Goal: Information Seeking & Learning: Learn about a topic

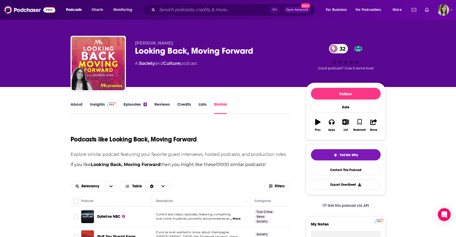
click at [127, 109] on link "Episodes 6" at bounding box center [135, 107] width 23 height 12
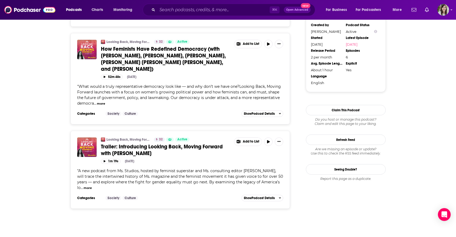
scroll to position [494, 0]
click at [270, 140] on icon "button" at bounding box center [269, 141] width 4 height 3
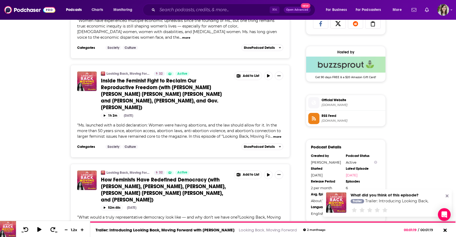
scroll to position [363, 0]
click at [271, 78] on icon "button" at bounding box center [269, 75] width 4 height 3
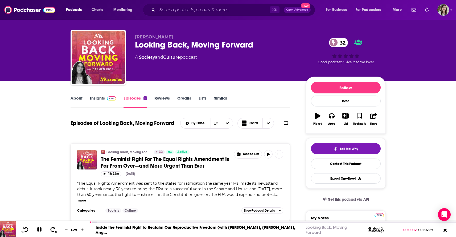
scroll to position [0, 0]
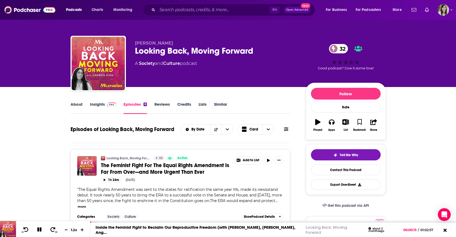
click at [100, 104] on link "Insights" at bounding box center [103, 107] width 26 height 12
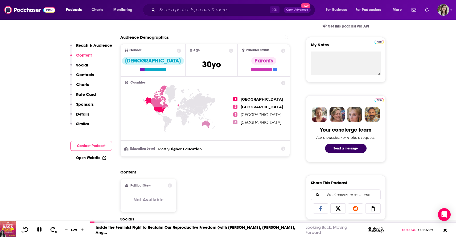
scroll to position [371, 0]
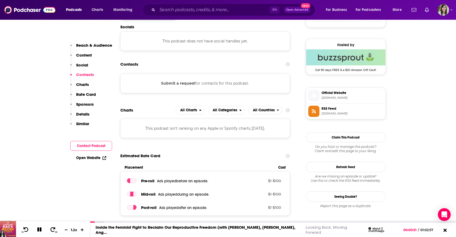
click at [325, 93] on span "Official Website" at bounding box center [353, 92] width 62 height 5
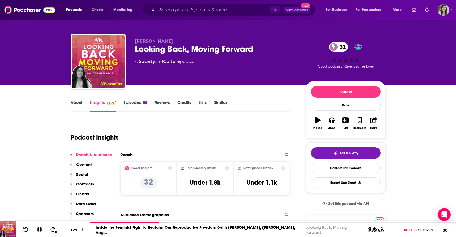
scroll to position [0, 0]
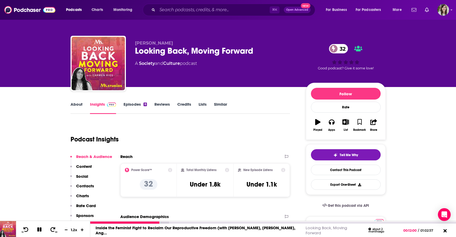
click at [37, 229] on icon at bounding box center [39, 229] width 4 height 4
click at [129, 107] on link "Episodes 6" at bounding box center [135, 107] width 23 height 12
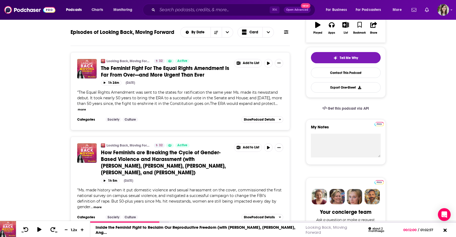
scroll to position [98, 0]
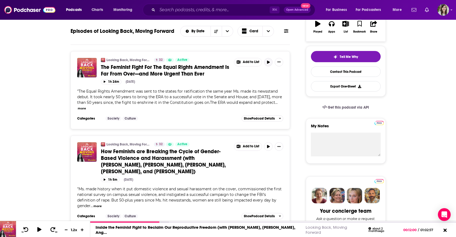
click at [267, 61] on icon "button" at bounding box center [268, 61] width 3 height 3
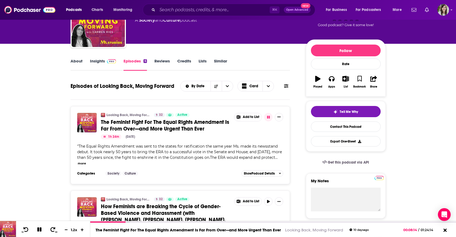
scroll to position [55, 0]
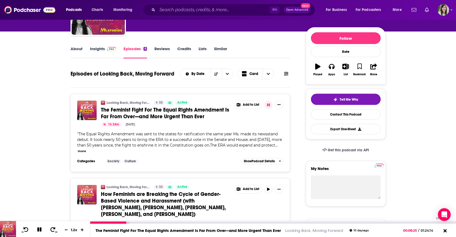
click at [427, 221] on div "01:17:31" at bounding box center [273, 222] width 366 height 2
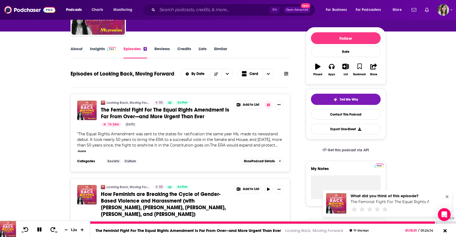
click at [436, 222] on div at bounding box center [263, 222] width 347 height 2
click at [441, 222] on div at bounding box center [267, 222] width 355 height 2
click at [444, 222] on div at bounding box center [267, 222] width 355 height 2
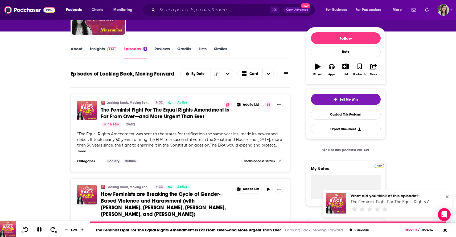
scroll to position [0, 0]
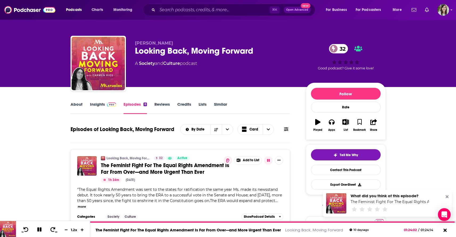
click at [223, 105] on link "Similar" at bounding box center [220, 107] width 13 height 12
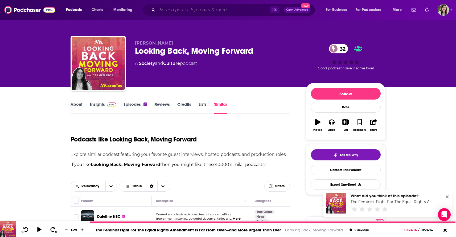
click at [227, 9] on input "Search podcasts, credits, & more..." at bounding box center [213, 10] width 112 height 9
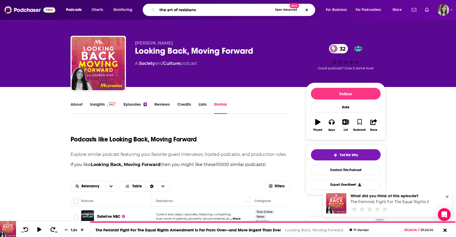
type input "the art of resistance"
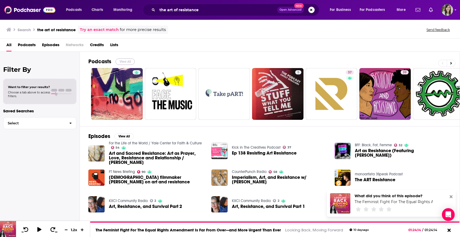
click at [129, 63] on button "View All" at bounding box center [125, 61] width 19 height 6
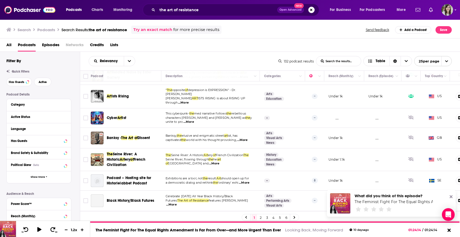
scroll to position [366, 0]
